Goal: Navigation & Orientation: Find specific page/section

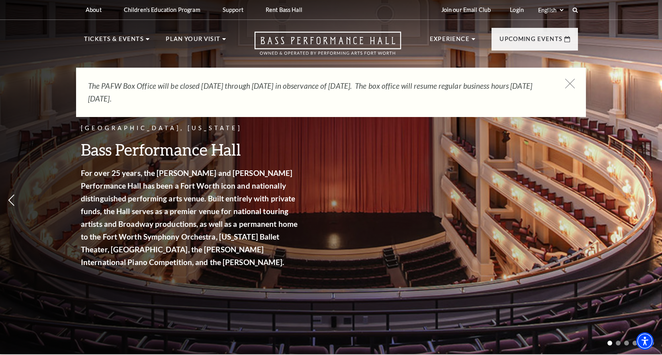
click at [571, 82] on icon at bounding box center [571, 84] width 10 height 10
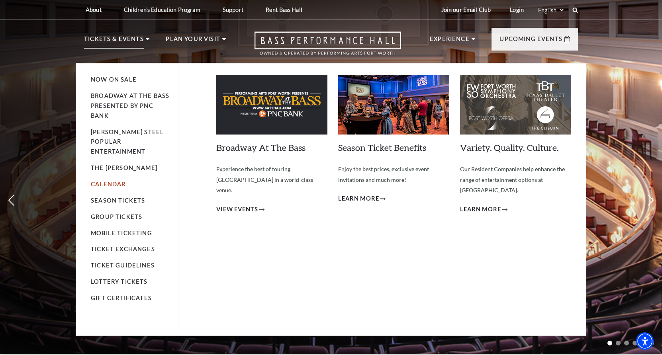
click at [114, 181] on link "Calendar" at bounding box center [108, 184] width 35 height 7
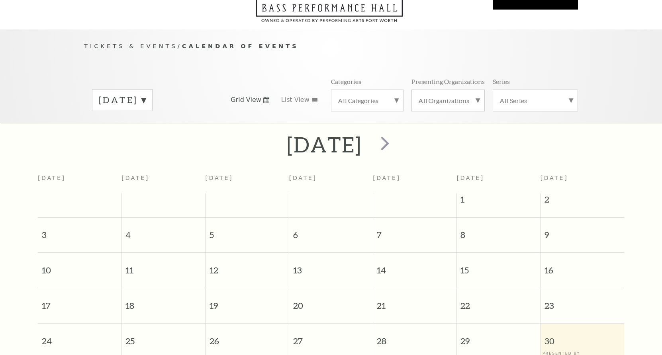
scroll to position [71, 0]
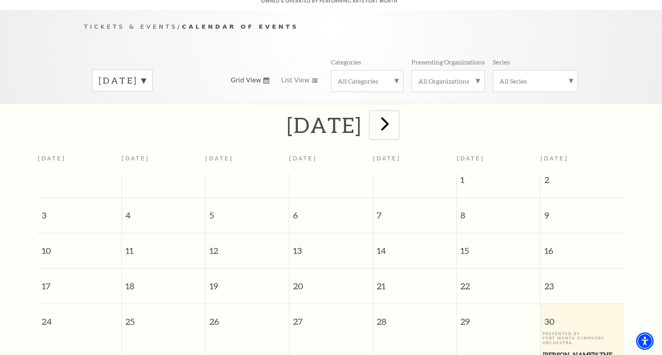
click at [397, 113] on span "next" at bounding box center [385, 123] width 23 height 23
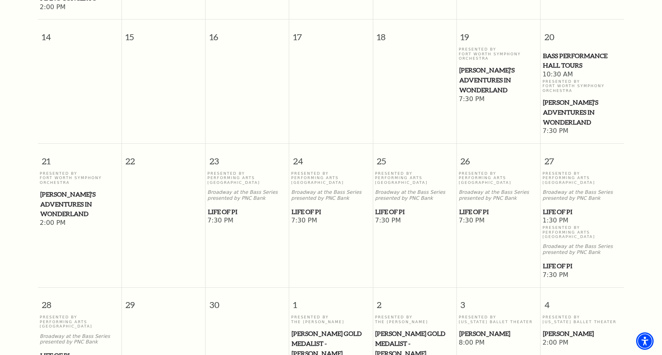
scroll to position [407, 0]
